Goal: Find specific page/section: Find specific page/section

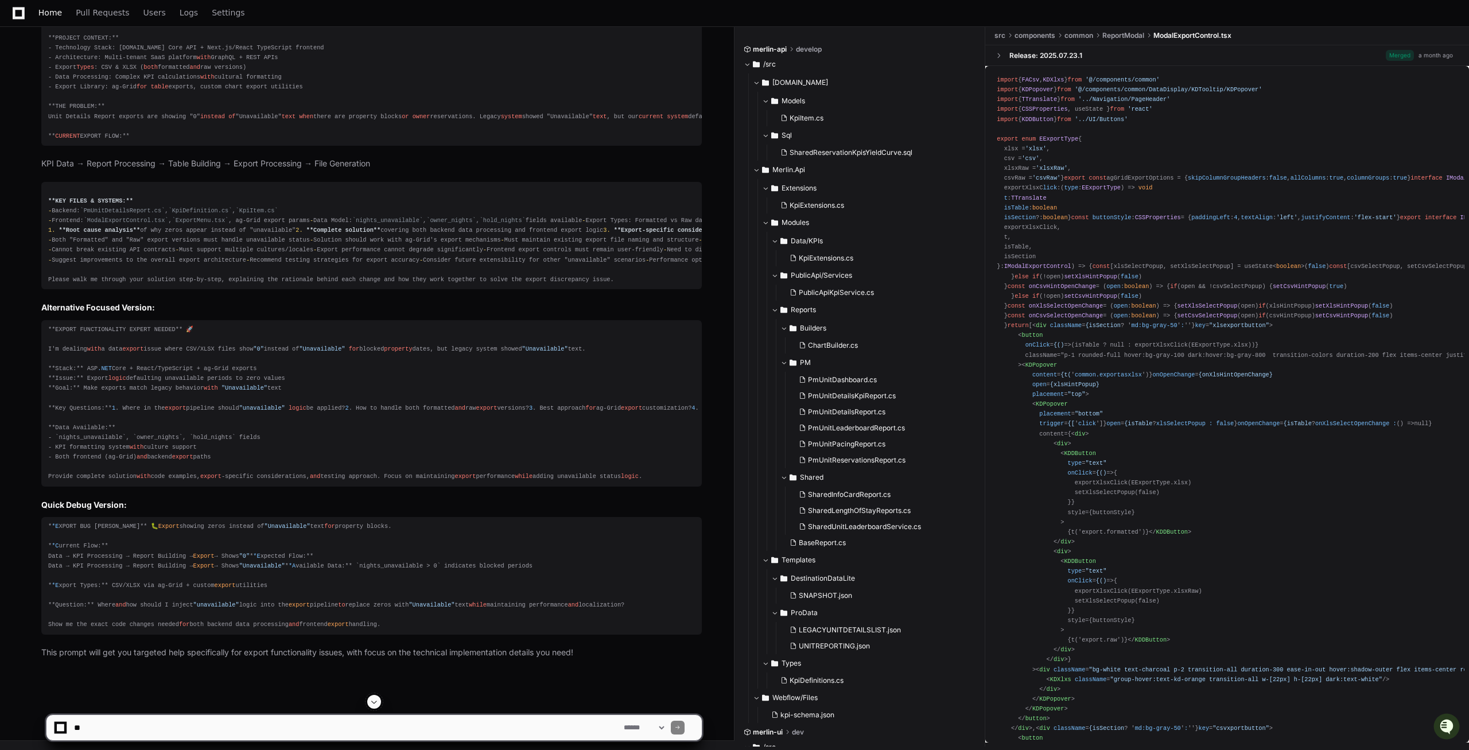
scroll to position [3436, 0]
click at [58, 9] on span "Home" at bounding box center [50, 12] width 24 height 7
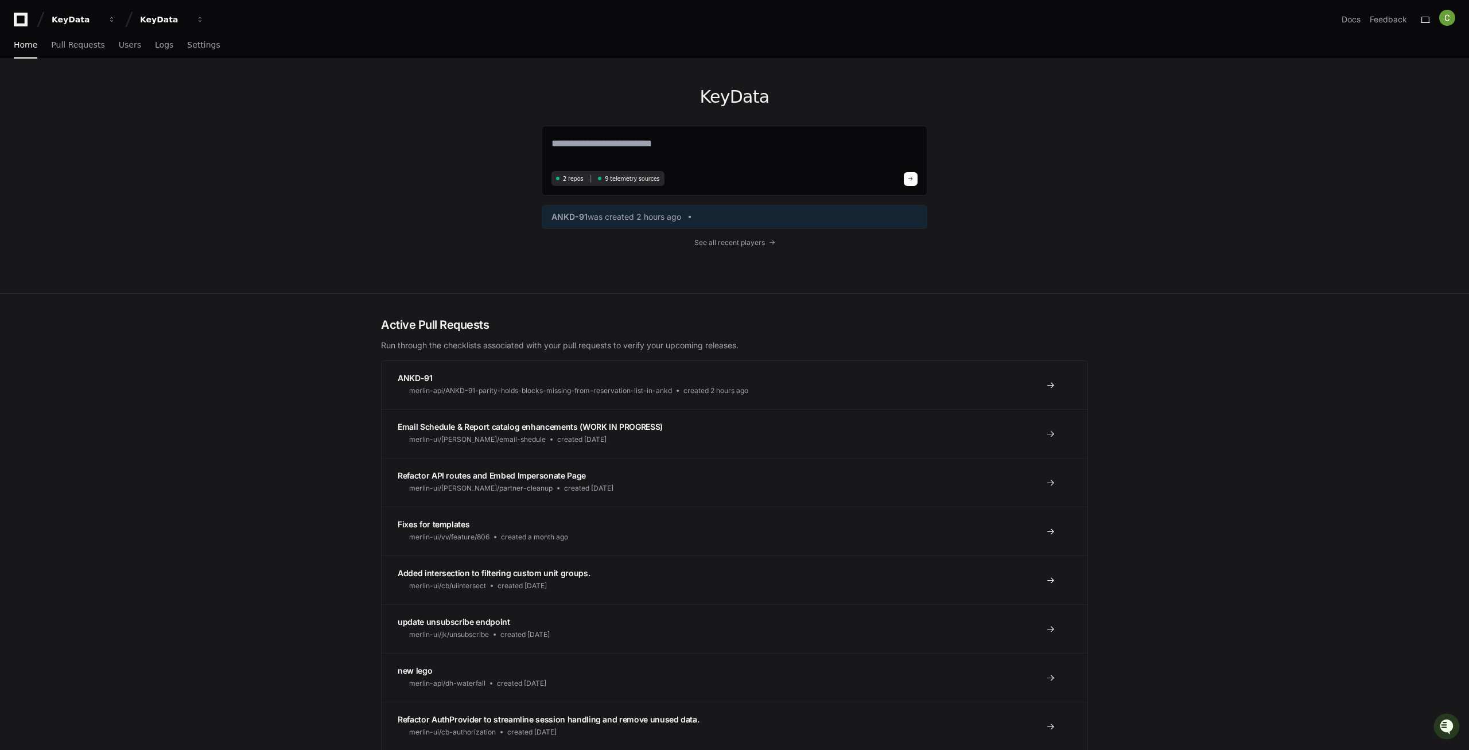
click at [729, 248] on div "KeyData 2 repos 9 telemetry sources ANKD-91 was created 2 hours ago See all rec…" at bounding box center [735, 176] width 386 height 234
click at [730, 239] on span "See all recent players" at bounding box center [729, 242] width 71 height 9
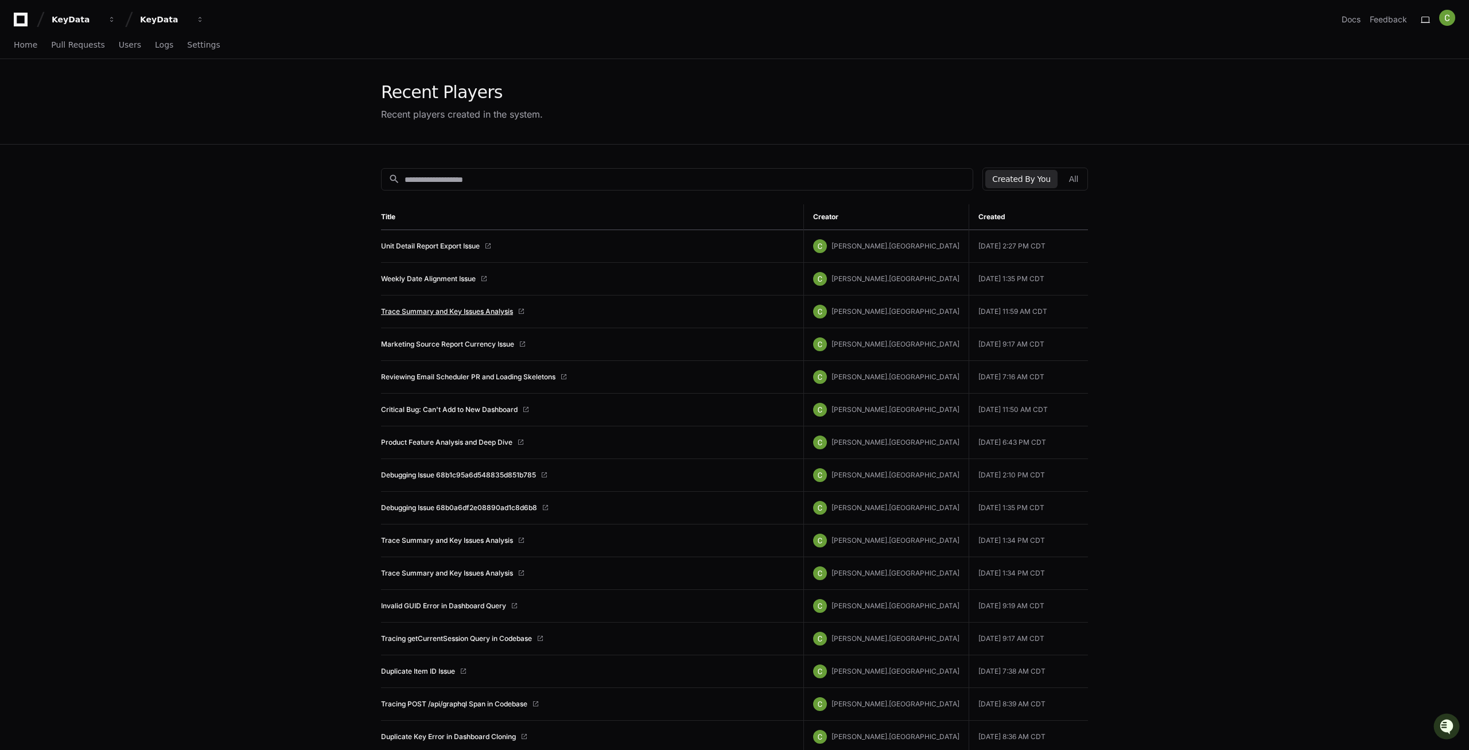
click at [418, 313] on link "Trace Summary and Key Issues Analysis" at bounding box center [447, 311] width 132 height 9
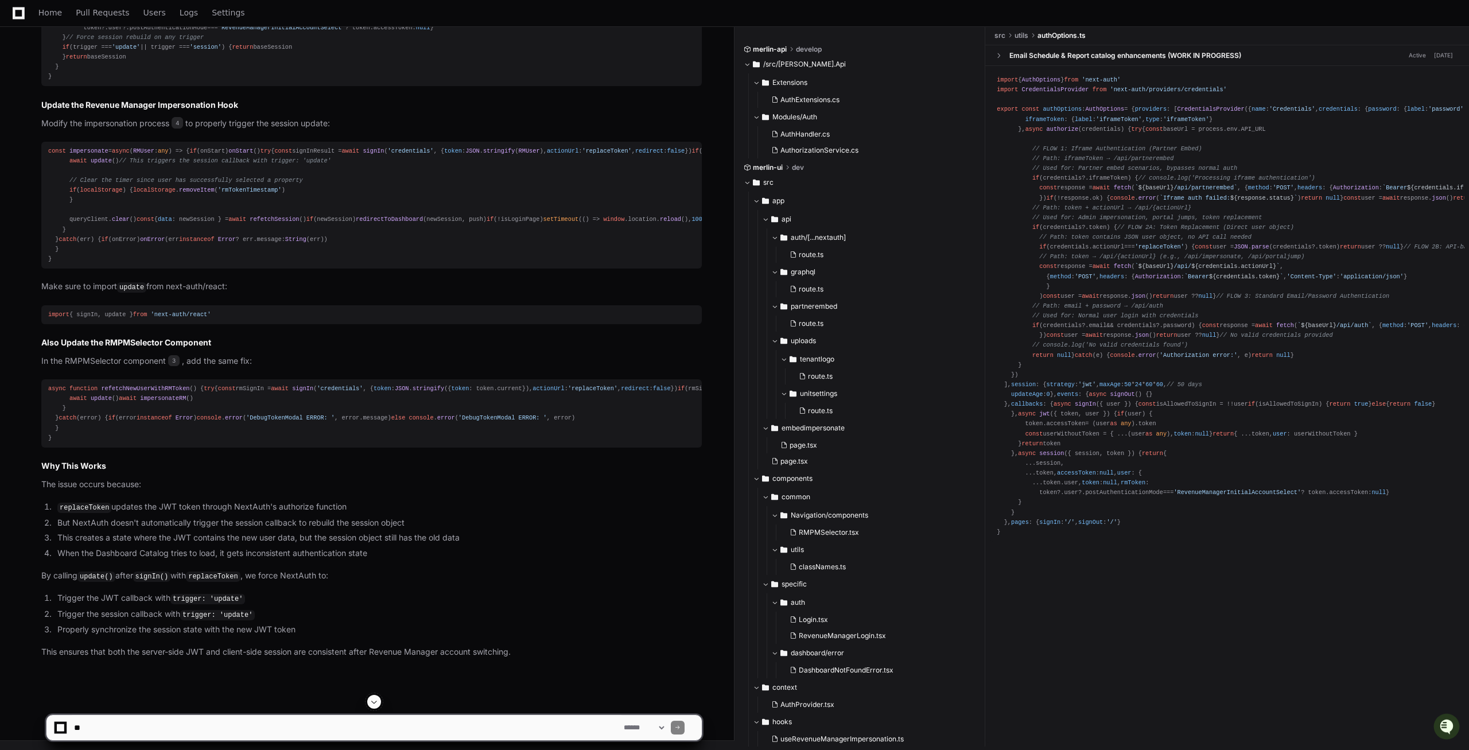
scroll to position [3777, 0]
